Goal: Task Accomplishment & Management: Complete application form

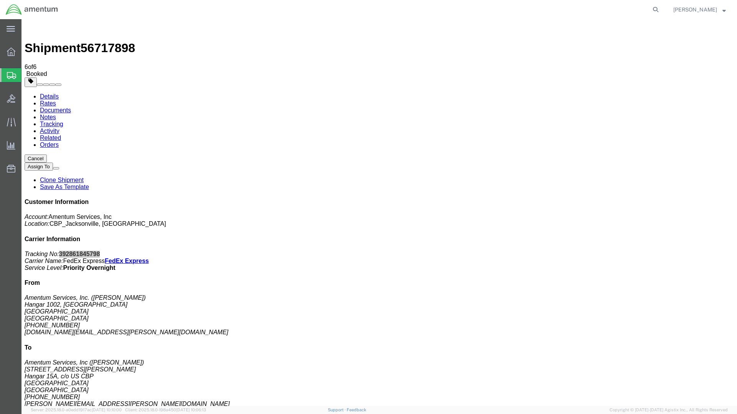
click at [0, 0] on span "Create Shipment" at bounding box center [0, 0] width 0 height 0
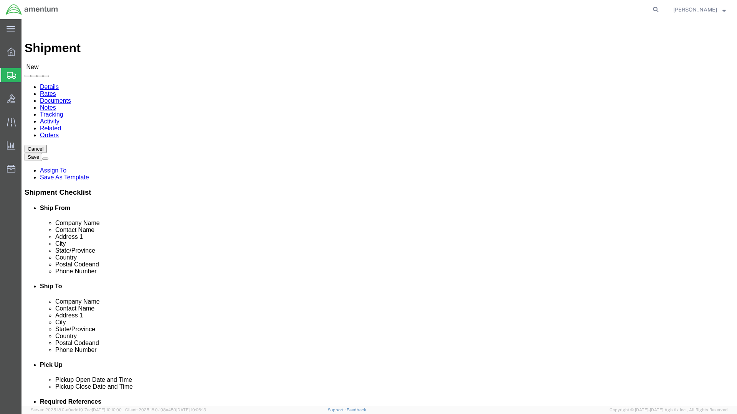
type input "EJA"
select select "49930"
select select "FL"
click input "text"
type input "[PERSON_NAME]"
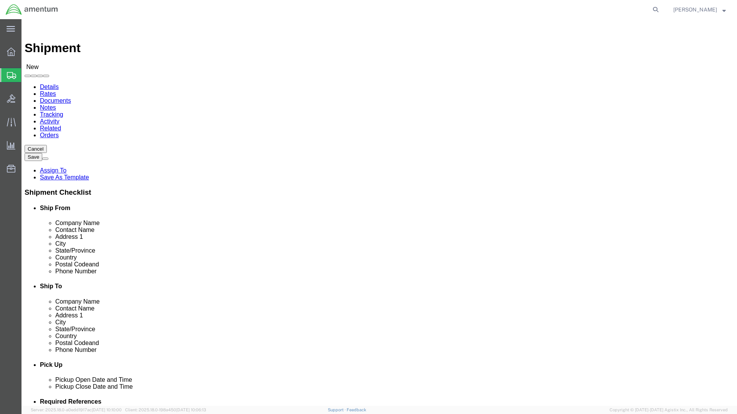
click input "text"
type input "[PHONE_NUMBER]"
click input "text"
type input "[DOMAIN_NAME][EMAIL_ADDRESS][PERSON_NAME][DOMAIN_NAME]"
type input "e"
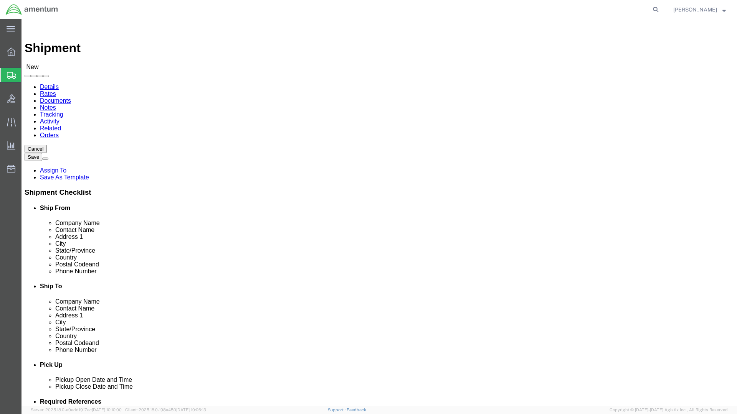
type input "ncr"
select select "49925"
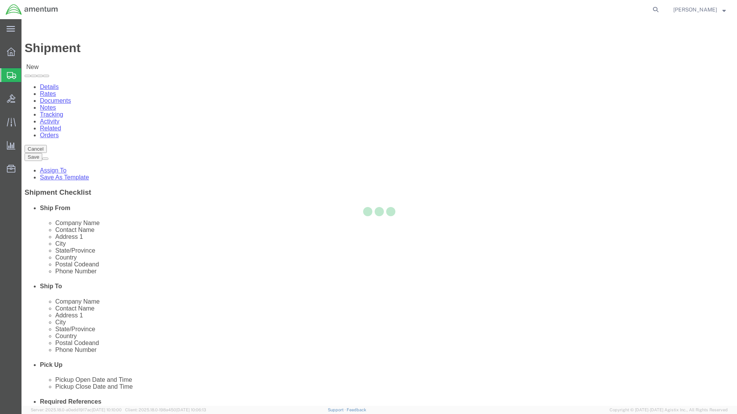
select select "VA"
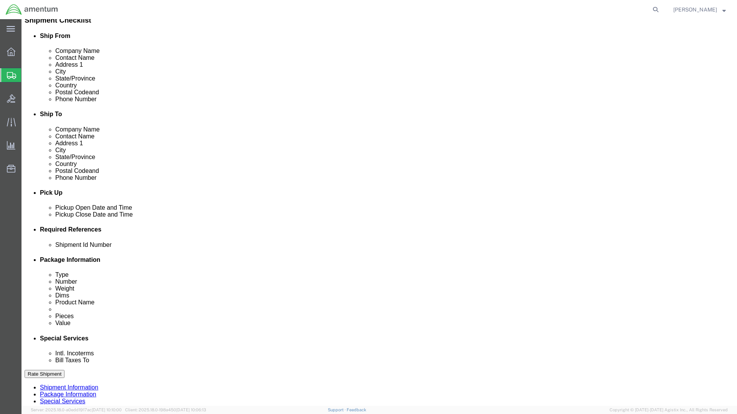
scroll to position [269, 0]
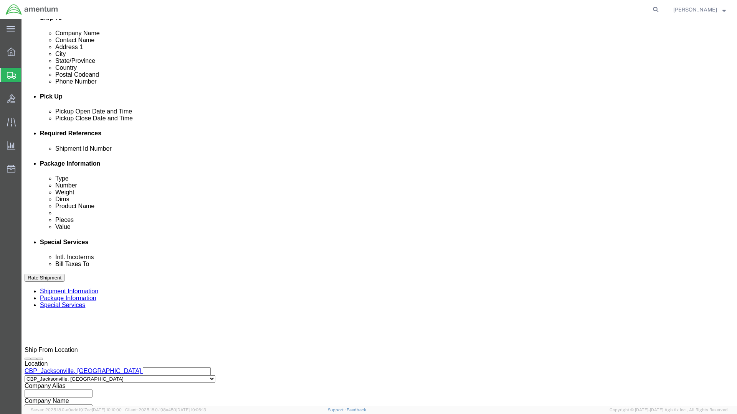
click input "text"
type input "6118.03.03.2219.000.EJA.0000"
click button "Add reference"
click select "Select Account Type Activity ID Airline Appointment Number ASN Batch Request # …"
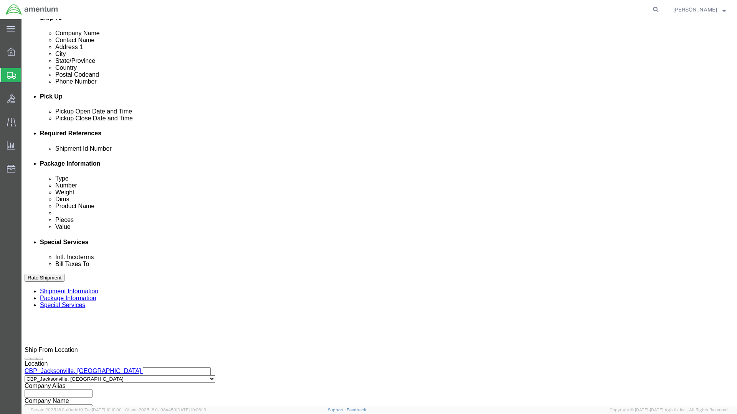
select select "DEPT"
click select "Select Account Type Activity ID Airline Appointment Number ASN Batch Request # …"
click input "text"
type input "cbp"
click select "Select Account Type Activity ID Airline Appointment Number ASN Batch Request # …"
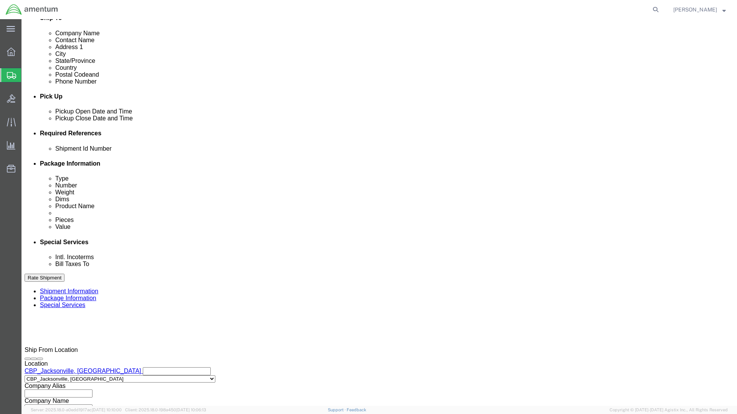
select select "CUSTREF"
click select "Select Account Type Activity ID Airline Appointment Number ASN Batch Request # …"
click input "text"
type input "Erosion Strip"
click button "Continue"
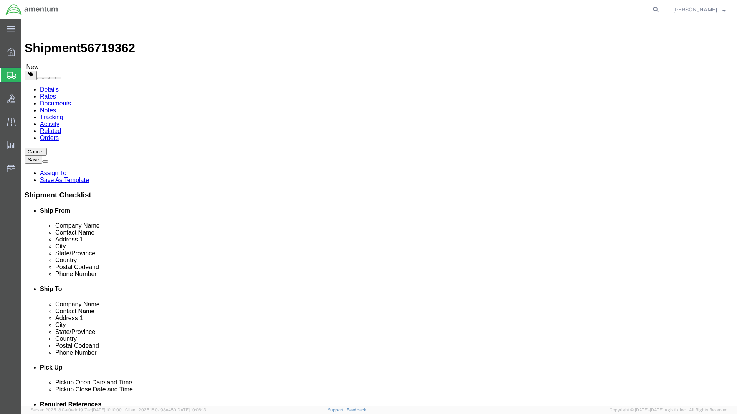
click input "text"
click select "Select BCK Boxes Bale(s) Basket(s) Bolt(s) Bottle(s) Buckets Bulk Bundle(s) Can…"
select select "MBX"
click select "Select BCK Boxes Bale(s) Basket(s) Bolt(s) Bottle(s) Buckets Bulk Bundle(s) Can…"
type input "13.00"
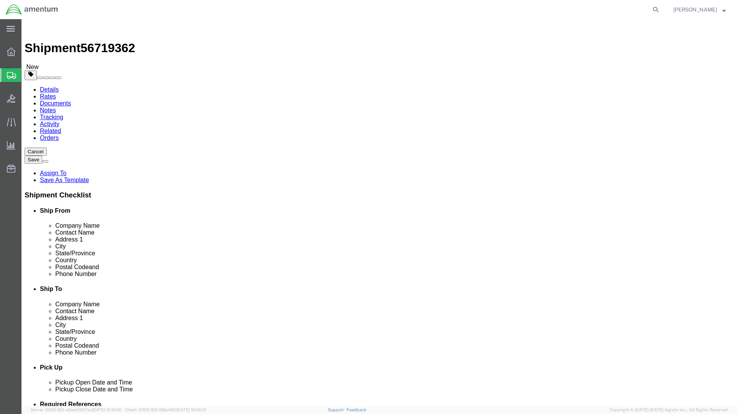
type input "11.50"
type input "2.50"
click input "0.00"
type input "1.00"
click link "Add Content"
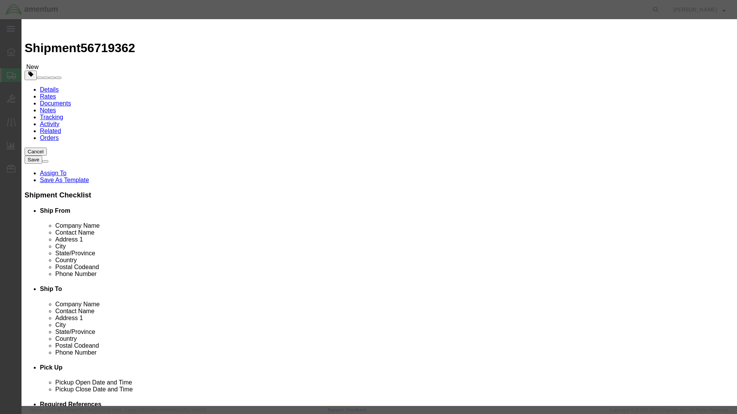
click input "text"
type input "EROSION STRIP"
drag, startPoint x: 229, startPoint y: 80, endPoint x: 228, endPoint y: 84, distance: 4.0
click div "Product Name EROSION STRIP Pieces 0 Select Bag Barrels 100Board Feet Bottle Box…"
type input "1"
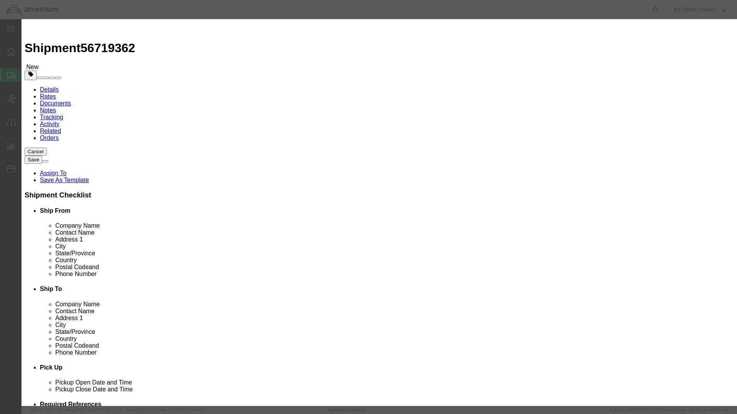
click input "text"
type input "50.00"
click div "Add content Commodity library Product Name EROSION STRIP Pieces 1 Select Bag Ba…"
drag, startPoint x: 462, startPoint y: 282, endPoint x: 507, endPoint y: 262, distance: 48.9
click button "Save & Close"
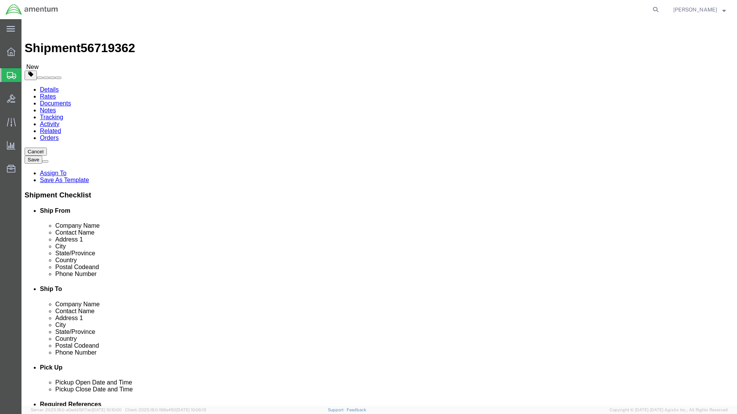
click button "Rate Shipment"
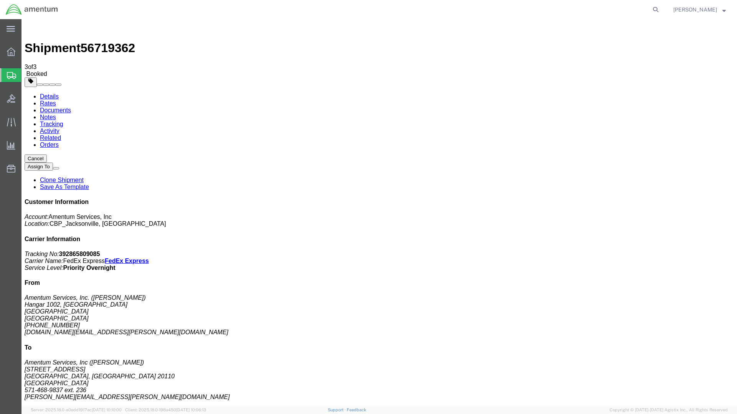
click at [100, 251] on b "392865809085" at bounding box center [79, 254] width 41 height 7
copy b "392865809085"
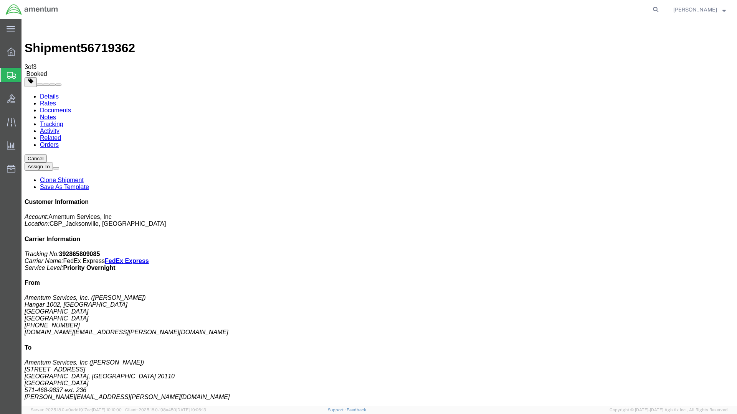
drag, startPoint x: 90, startPoint y: 136, endPoint x: 165, endPoint y: 137, distance: 74.8
click at [0, 0] on span "Create Shipment" at bounding box center [0, 0] width 0 height 0
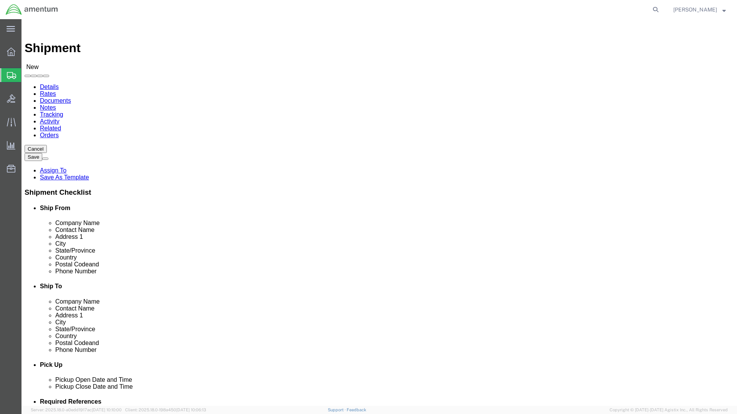
type input "EJA"
select select "49930"
select select "FL"
click input "text"
type input "[PERSON_NAME]"
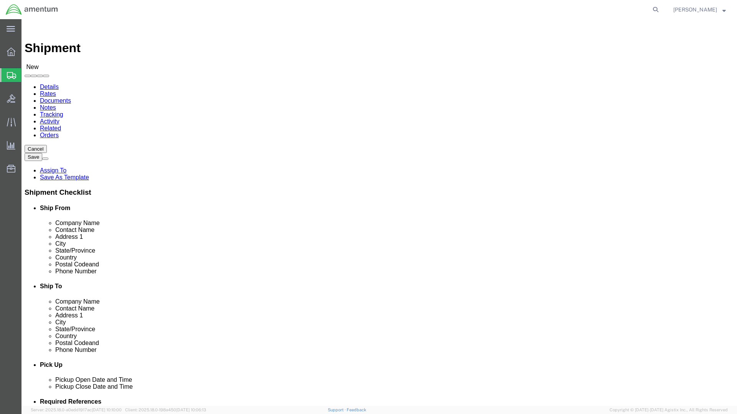
click label "Address 1"
click input "text"
type input "[PHONE_NUMBER]"
click input "text"
type input "[DOMAIN_NAME][EMAIL_ADDRESS][PERSON_NAME][DOMAIN_NAME]"
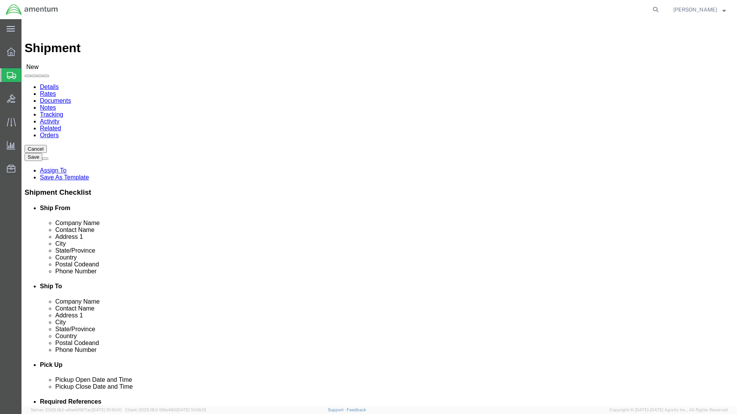
click div "Location Select Select My Profile Location [PHONE_NUMBER] [PHONE_NUMBER] [PHONE…"
type input "emi"
select select "49938"
select select "NM"
click div "Location CBP_Deming, [GEOGRAPHIC_DATA] Select My Profile Location [PHONE_NUMBER…"
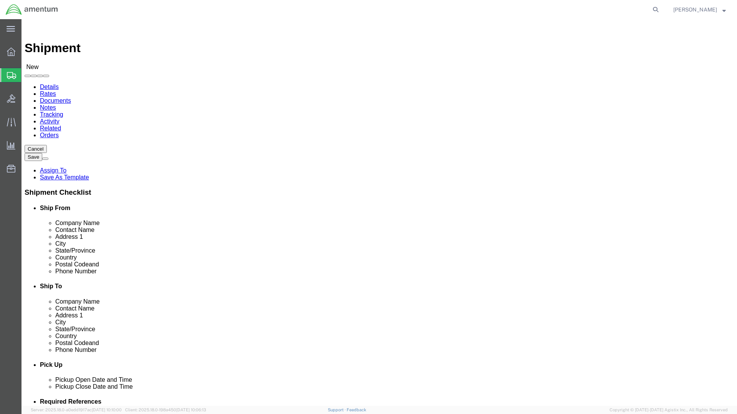
type input "emi"
select select "49931"
select select "FL"
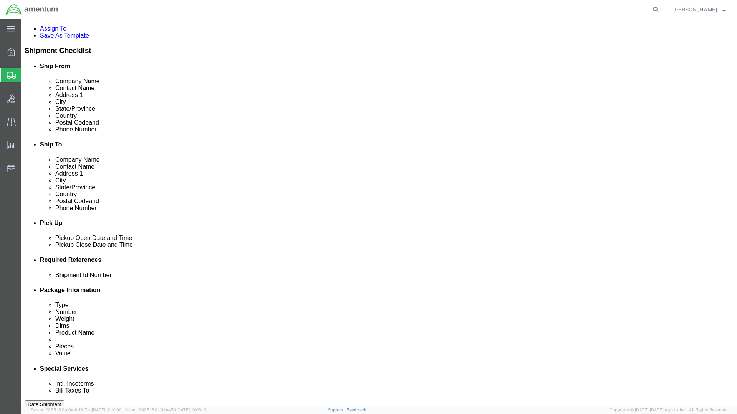
scroll to position [192, 0]
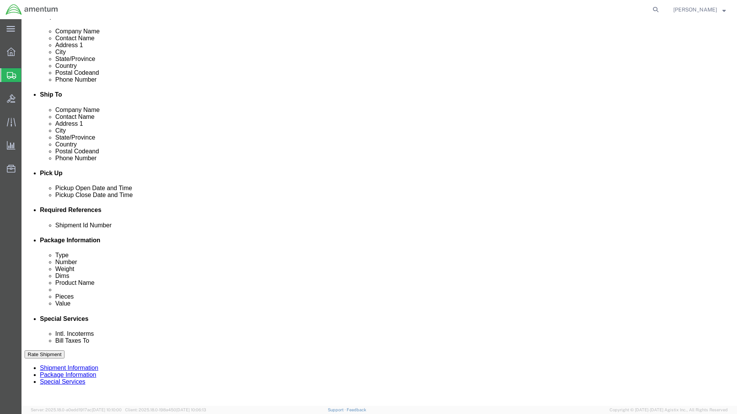
click input "text"
type input "6118.03.03.2219.000.EJA.0000"
click button "Add reference"
click select "Select Account Type Activity ID Airline Appointment Number ASN Batch Request # …"
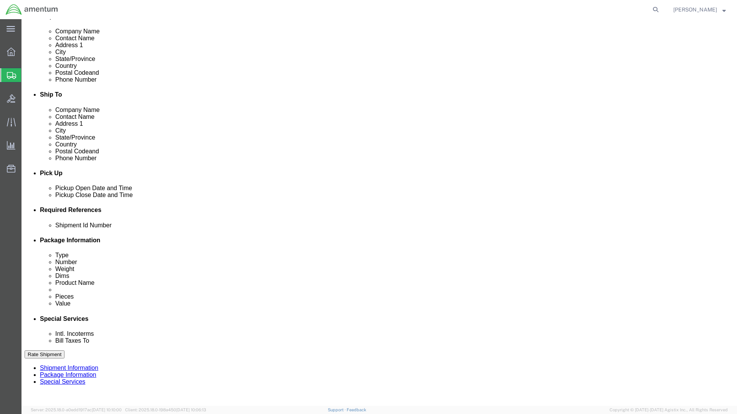
select select "DEPT"
click select "Select Account Type Activity ID Airline Appointment Number ASN Batch Request # …"
click input "text"
type input "CBP"
click select "Select Account Type Activity ID Airline Appointment Number ASN Batch Request # …"
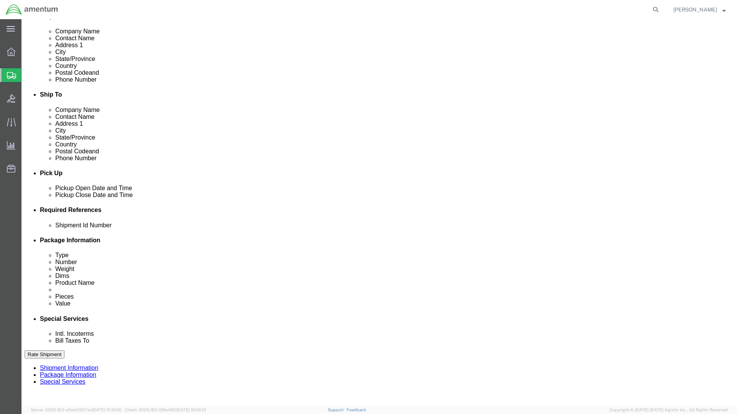
select select "CUSTREF"
click select "Select Account Type Activity ID Airline Appointment Number ASN Batch Request # …"
click input "text"
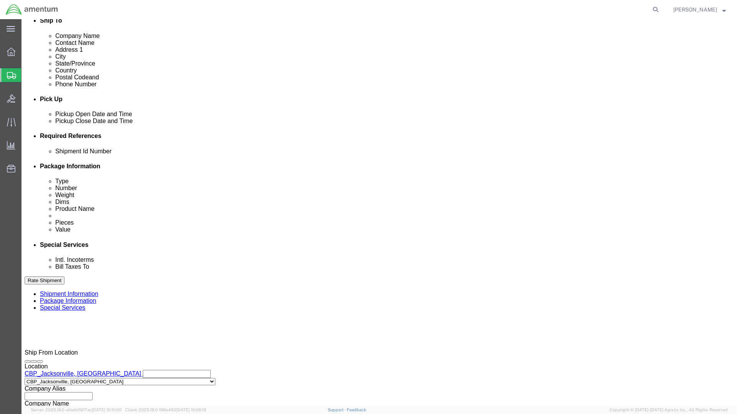
scroll to position [272, 0]
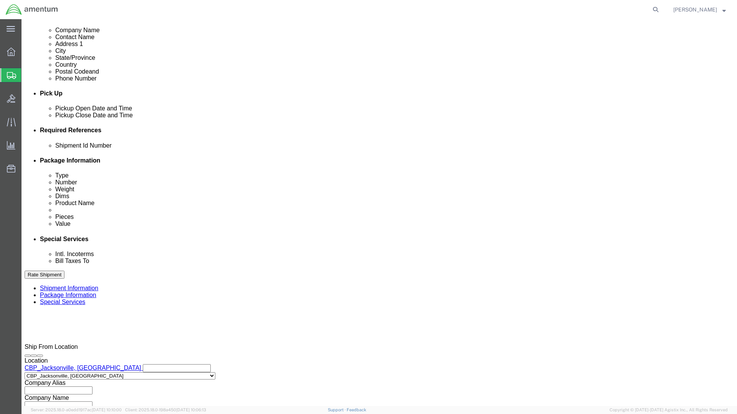
type input "ORING"
click button "Continue"
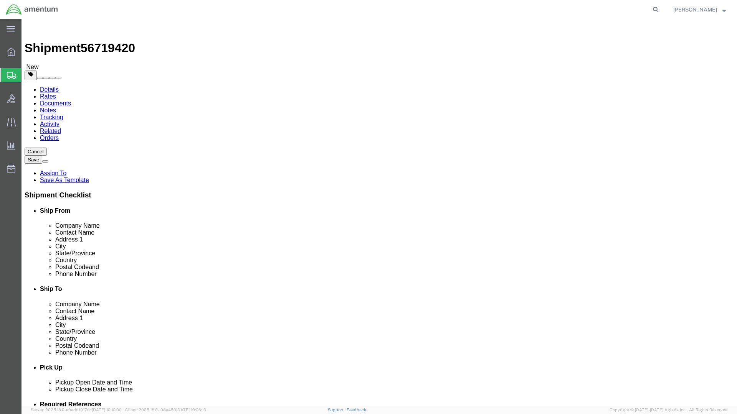
click select "Select BCK Boxes Bale(s) Basket(s) Bolt(s) Bottle(s) Buckets Bulk Bundle(s) Can…"
select select "ENV"
click select "Select BCK Boxes Bale(s) Basket(s) Bolt(s) Bottle(s) Buckets Bulk Bundle(s) Can…"
type input "9.50"
type input "12.50"
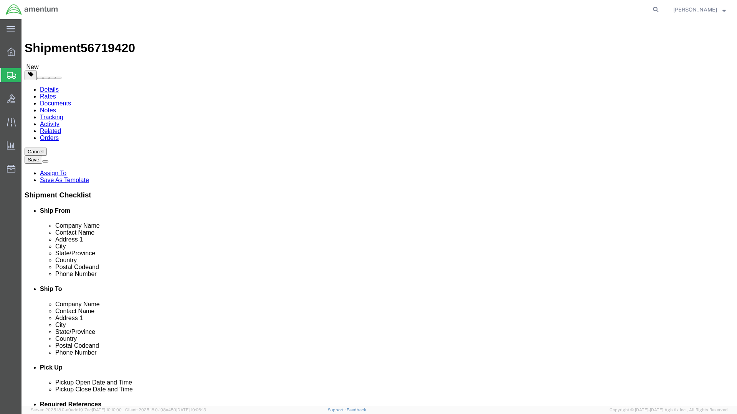
type input "0.25"
type input "1"
click link "Add Content"
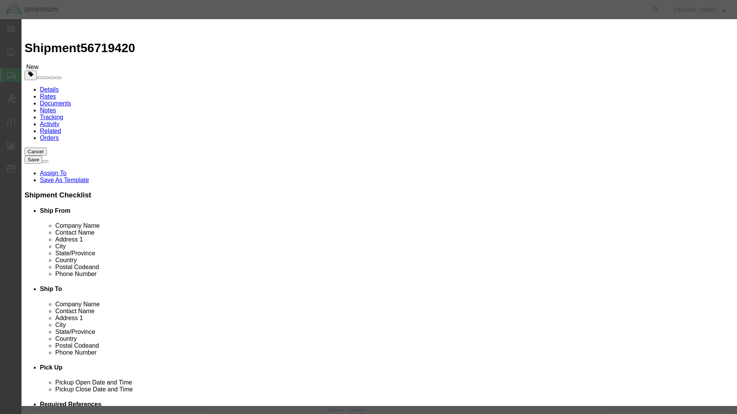
click input "text"
type input "ORING"
click div "Commodity library"
click input "0"
type input "1"
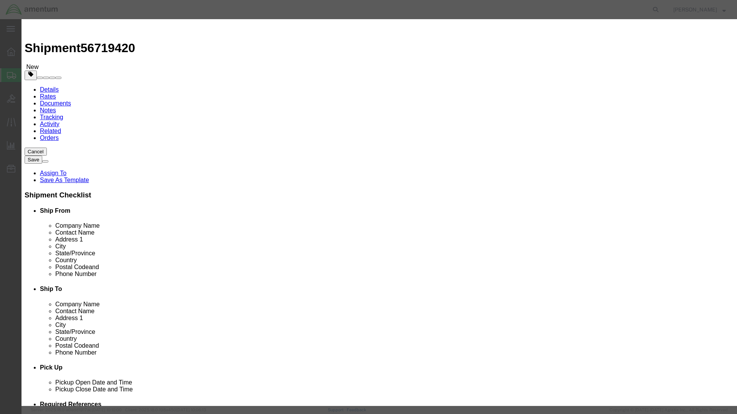
click input "text"
type input "1.00"
click button "Save & Close"
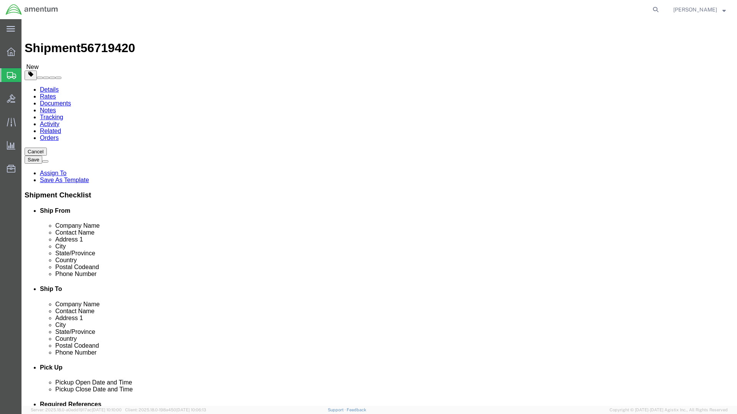
click button "Rate Shipment"
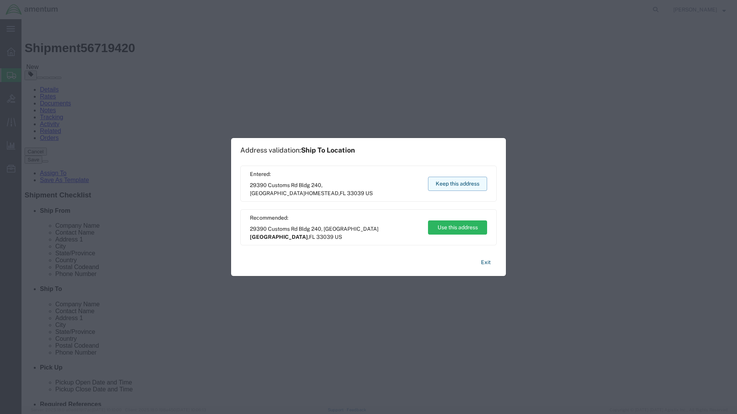
click at [434, 183] on button "Keep this address" at bounding box center [457, 184] width 59 height 14
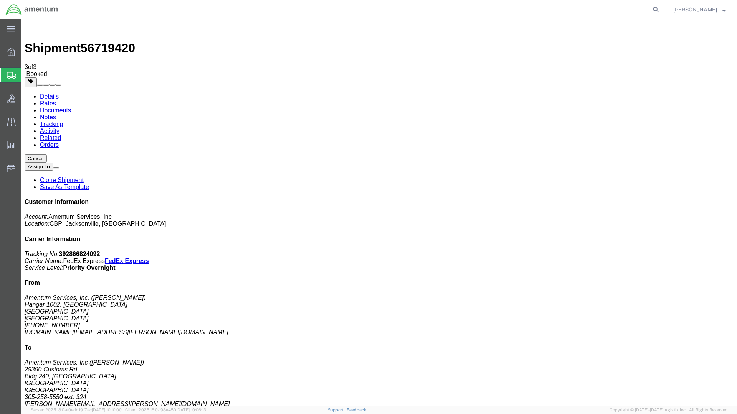
drag, startPoint x: 62, startPoint y: 138, endPoint x: 380, endPoint y: 108, distance: 319.0
